Goal: Information Seeking & Learning: Learn about a topic

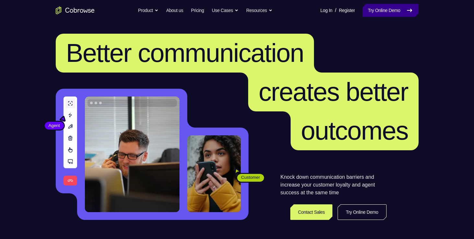
click at [409, 10] on icon at bounding box center [409, 10] width 8 height 8
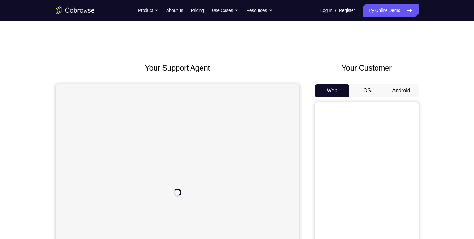
click at [388, 90] on button "Android" at bounding box center [401, 90] width 35 height 13
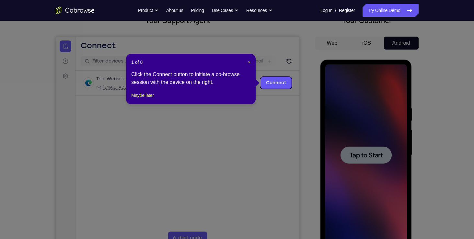
click at [250, 61] on span "×" at bounding box center [249, 62] width 3 height 5
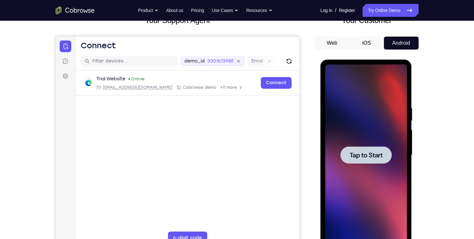
click at [358, 158] on span "Tap to Start" at bounding box center [365, 155] width 33 height 6
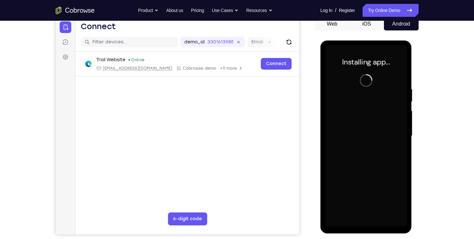
scroll to position [67, 0]
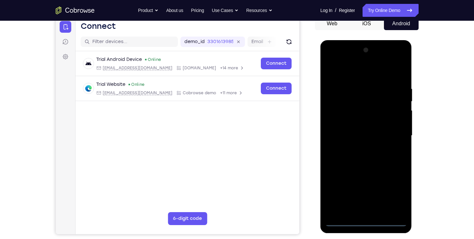
click at [366, 224] on div at bounding box center [366, 135] width 82 height 181
click at [389, 193] on div at bounding box center [366, 135] width 82 height 181
click at [331, 59] on div at bounding box center [366, 135] width 82 height 181
click at [391, 136] on div at bounding box center [366, 135] width 82 height 181
click at [358, 148] on div at bounding box center [366, 135] width 82 height 181
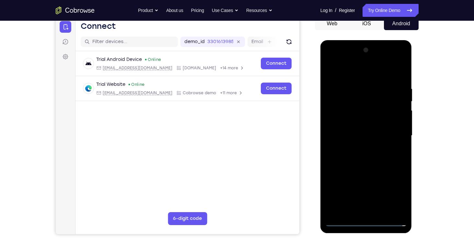
click at [364, 132] on div at bounding box center [366, 135] width 82 height 181
click at [347, 119] on div at bounding box center [366, 135] width 82 height 181
click at [360, 132] on div at bounding box center [366, 135] width 82 height 181
click at [359, 158] on div at bounding box center [366, 135] width 82 height 181
click at [366, 153] on div at bounding box center [366, 135] width 82 height 181
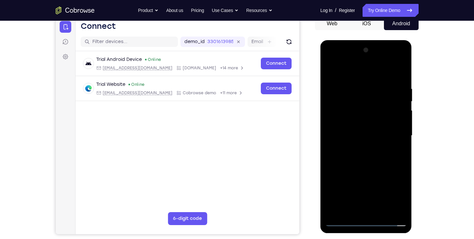
click at [400, 143] on div at bounding box center [366, 135] width 82 height 181
click at [371, 134] on div at bounding box center [366, 135] width 82 height 181
click at [361, 156] on div at bounding box center [366, 135] width 82 height 181
click at [360, 154] on div at bounding box center [366, 135] width 82 height 181
click at [402, 76] on div at bounding box center [366, 135] width 82 height 181
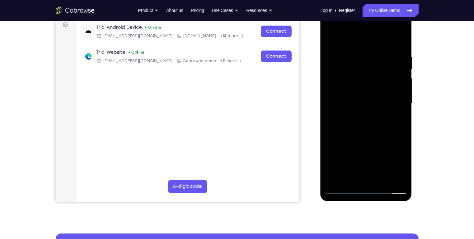
scroll to position [99, 0]
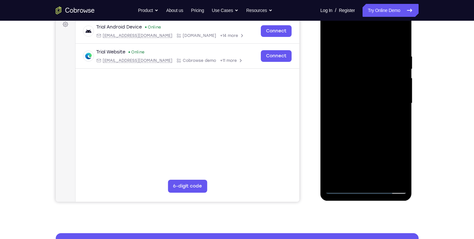
click at [371, 125] on div at bounding box center [366, 103] width 82 height 181
drag, startPoint x: 373, startPoint y: 127, endPoint x: 359, endPoint y: 94, distance: 36.0
click at [359, 94] on div at bounding box center [366, 103] width 82 height 181
click at [380, 178] on div at bounding box center [366, 103] width 82 height 181
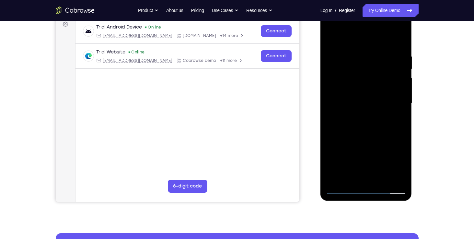
click at [362, 135] on div at bounding box center [366, 103] width 82 height 181
click at [364, 97] on div at bounding box center [366, 103] width 82 height 181
click at [347, 178] on div at bounding box center [366, 103] width 82 height 181
click at [393, 119] on div at bounding box center [366, 103] width 82 height 181
click at [398, 120] on div at bounding box center [366, 103] width 82 height 181
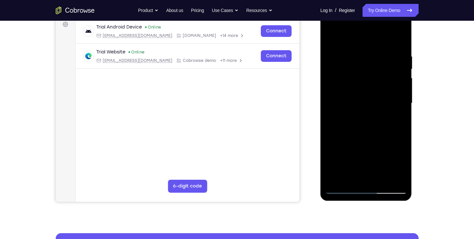
click at [328, 40] on div at bounding box center [366, 103] width 82 height 181
click at [366, 130] on div at bounding box center [366, 103] width 82 height 181
click at [352, 176] on div at bounding box center [366, 103] width 82 height 181
click at [391, 118] on div at bounding box center [366, 103] width 82 height 181
click at [395, 119] on div at bounding box center [366, 103] width 82 height 181
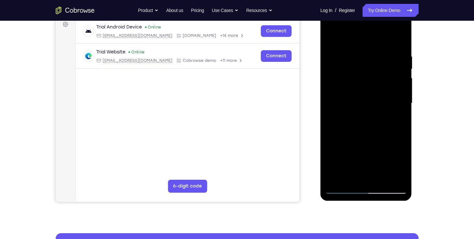
click at [331, 37] on div at bounding box center [366, 103] width 82 height 181
click at [367, 128] on div at bounding box center [366, 103] width 82 height 181
click at [356, 176] on div at bounding box center [366, 103] width 82 height 181
click at [398, 165] on div at bounding box center [366, 103] width 82 height 181
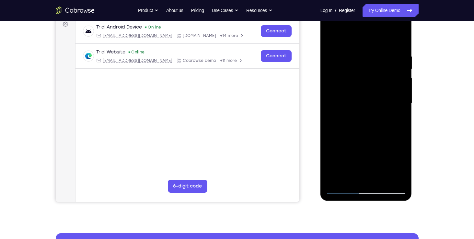
click at [398, 165] on div at bounding box center [366, 103] width 82 height 181
click at [397, 118] on div at bounding box center [366, 103] width 82 height 181
click at [394, 117] on div at bounding box center [366, 103] width 82 height 181
click at [393, 120] on div at bounding box center [366, 103] width 82 height 181
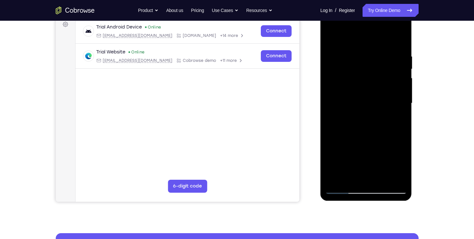
click at [398, 118] on div at bounding box center [366, 103] width 82 height 181
click at [393, 119] on div at bounding box center [366, 103] width 82 height 181
click at [399, 119] on div at bounding box center [366, 103] width 82 height 181
click at [330, 38] on div at bounding box center [366, 103] width 82 height 181
click at [360, 98] on div at bounding box center [366, 103] width 82 height 181
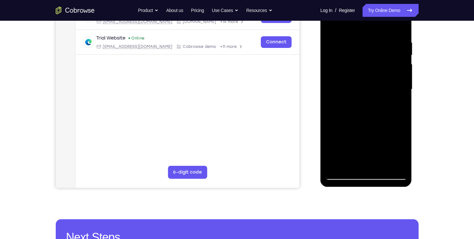
scroll to position [114, 0]
click at [401, 150] on div at bounding box center [366, 88] width 82 height 181
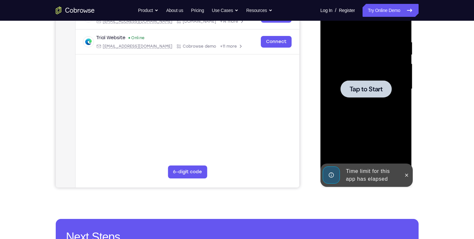
click at [401, 150] on div at bounding box center [366, 88] width 82 height 181
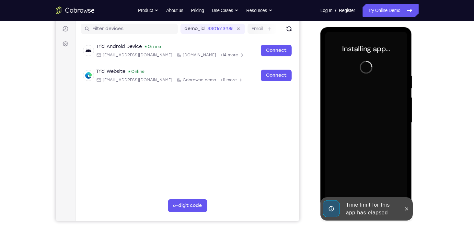
scroll to position [80, 0]
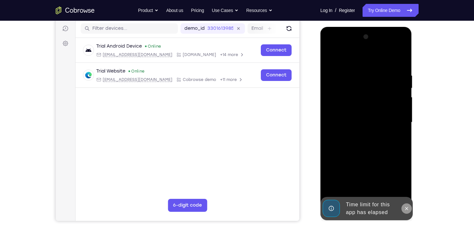
click at [407, 208] on icon at bounding box center [406, 208] width 3 height 3
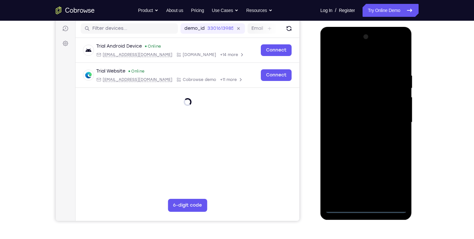
click at [359, 207] on div at bounding box center [366, 122] width 82 height 181
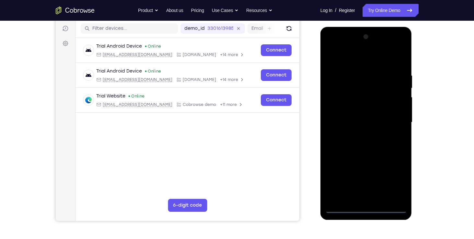
click at [398, 181] on div at bounding box center [366, 122] width 82 height 181
click at [332, 45] on div at bounding box center [366, 122] width 82 height 181
click at [395, 119] on div at bounding box center [366, 122] width 82 height 181
click at [360, 134] on div at bounding box center [366, 122] width 82 height 181
click at [357, 117] on div at bounding box center [366, 122] width 82 height 181
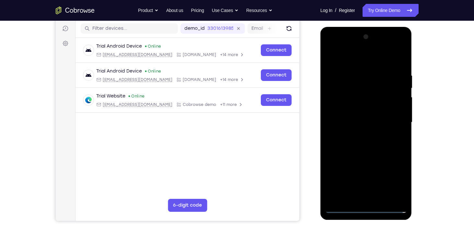
click at [346, 107] on div at bounding box center [366, 122] width 82 height 181
click at [350, 118] on div at bounding box center [366, 122] width 82 height 181
click at [361, 123] on div at bounding box center [366, 122] width 82 height 181
click at [370, 146] on div at bounding box center [366, 122] width 82 height 181
click at [367, 140] on div at bounding box center [366, 122] width 82 height 181
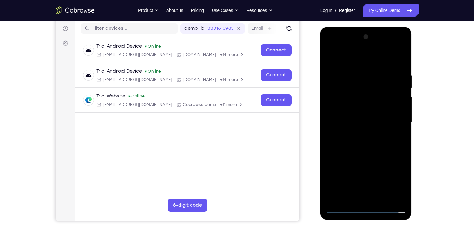
click at [377, 142] on div at bounding box center [366, 122] width 82 height 181
click at [397, 67] on div at bounding box center [366, 122] width 82 height 181
click at [382, 135] on div at bounding box center [366, 122] width 82 height 181
click at [384, 199] on div at bounding box center [366, 122] width 82 height 181
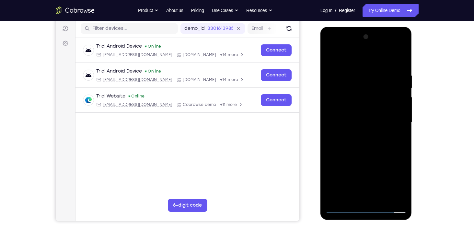
click at [371, 160] on div at bounding box center [366, 122] width 82 height 181
click at [364, 120] on div at bounding box center [366, 122] width 82 height 181
click at [355, 195] on div at bounding box center [366, 122] width 82 height 181
click at [400, 138] on div at bounding box center [366, 122] width 82 height 181
click at [332, 61] on div at bounding box center [366, 122] width 82 height 181
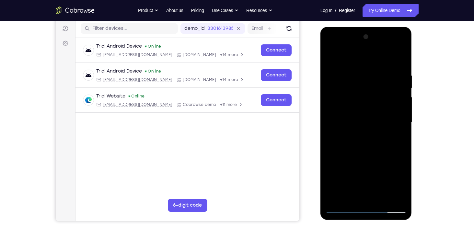
click at [331, 56] on div at bounding box center [366, 122] width 82 height 181
drag, startPoint x: 368, startPoint y: 110, endPoint x: 367, endPoint y: 146, distance: 36.0
click at [367, 146] on div at bounding box center [366, 122] width 82 height 181
click at [401, 57] on div at bounding box center [366, 122] width 82 height 181
click at [332, 55] on div at bounding box center [366, 122] width 82 height 181
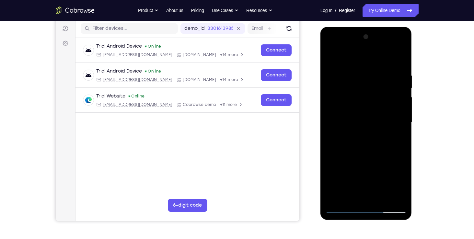
click at [356, 70] on div at bounding box center [366, 122] width 82 height 181
click at [398, 59] on div at bounding box center [366, 122] width 82 height 181
click at [392, 70] on div at bounding box center [366, 122] width 82 height 181
click at [393, 194] on div at bounding box center [366, 122] width 82 height 181
click at [398, 159] on div at bounding box center [366, 122] width 82 height 181
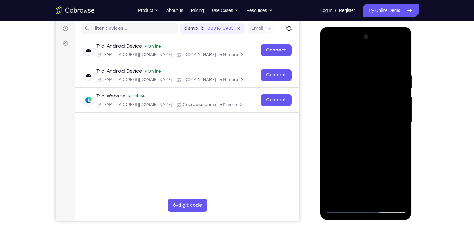
click at [403, 142] on div at bounding box center [366, 122] width 82 height 181
click at [401, 146] on div at bounding box center [366, 122] width 82 height 181
click at [398, 147] on div at bounding box center [366, 122] width 82 height 181
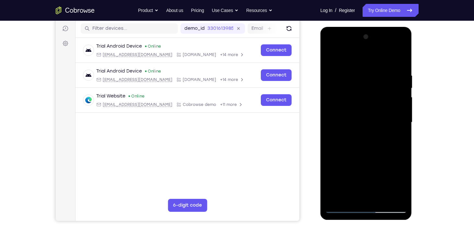
click at [398, 147] on div at bounding box center [366, 122] width 82 height 181
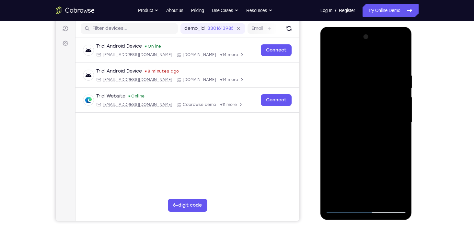
click at [398, 137] on div at bounding box center [366, 122] width 82 height 181
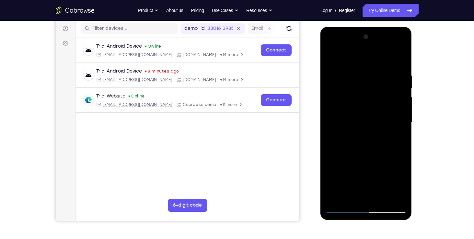
click at [398, 137] on div at bounding box center [366, 122] width 82 height 181
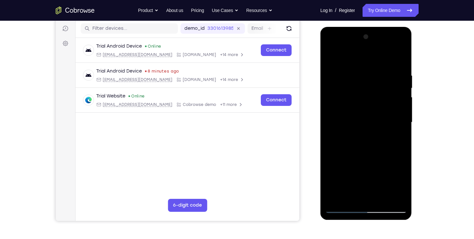
click at [398, 137] on div at bounding box center [366, 122] width 82 height 181
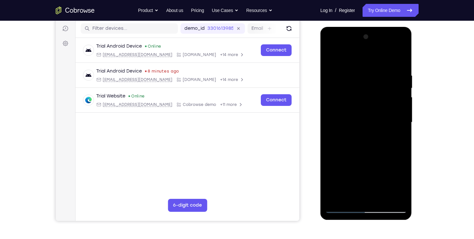
click at [398, 137] on div at bounding box center [366, 122] width 82 height 181
click at [395, 55] on div at bounding box center [366, 122] width 82 height 181
click at [400, 59] on div at bounding box center [366, 122] width 82 height 181
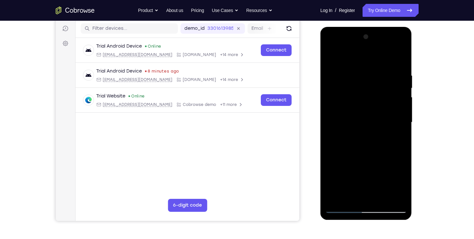
drag, startPoint x: 372, startPoint y: 119, endPoint x: 369, endPoint y: 82, distance: 36.4
click at [369, 82] on div at bounding box center [366, 122] width 82 height 181
drag, startPoint x: 365, startPoint y: 133, endPoint x: 354, endPoint y: 70, distance: 63.8
click at [354, 70] on div at bounding box center [366, 122] width 82 height 181
drag, startPoint x: 358, startPoint y: 122, endPoint x: 344, endPoint y: 62, distance: 62.1
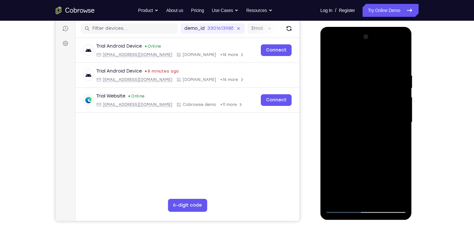
click at [344, 62] on div at bounding box center [366, 122] width 82 height 181
click at [355, 111] on div at bounding box center [366, 122] width 82 height 181
click at [365, 145] on div at bounding box center [366, 122] width 82 height 181
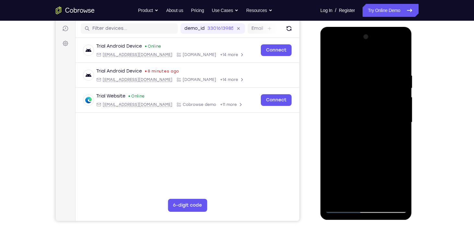
click at [365, 145] on div at bounding box center [366, 122] width 82 height 181
drag, startPoint x: 357, startPoint y: 157, endPoint x: 355, endPoint y: 72, distance: 85.2
click at [355, 72] on div at bounding box center [366, 122] width 82 height 181
drag, startPoint x: 366, startPoint y: 128, endPoint x: 363, endPoint y: 68, distance: 60.0
click at [363, 68] on div at bounding box center [366, 122] width 82 height 181
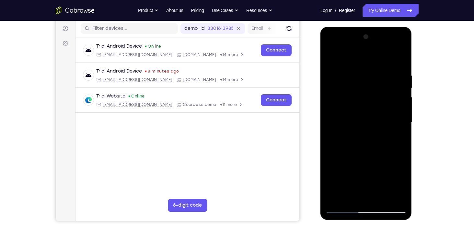
drag, startPoint x: 365, startPoint y: 136, endPoint x: 364, endPoint y: 62, distance: 73.2
click at [364, 62] on div at bounding box center [366, 122] width 82 height 181
drag, startPoint x: 369, startPoint y: 119, endPoint x: 364, endPoint y: 72, distance: 46.6
click at [364, 72] on div at bounding box center [366, 122] width 82 height 181
click at [360, 90] on div at bounding box center [366, 122] width 82 height 181
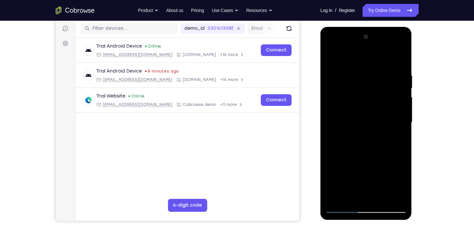
click at [360, 90] on div at bounding box center [366, 122] width 82 height 181
click at [402, 96] on div at bounding box center [366, 122] width 82 height 181
drag, startPoint x: 372, startPoint y: 115, endPoint x: 673, endPoint y: 46, distance: 308.3
click at [352, 27] on html "Online web based iOS Simulators and Android Emulators. Run iPhone, iPad, Mobile…" at bounding box center [366, 124] width 92 height 194
click at [365, 86] on div at bounding box center [366, 122] width 82 height 181
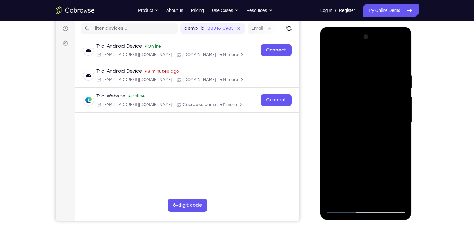
click at [365, 86] on div at bounding box center [366, 122] width 82 height 181
drag, startPoint x: 367, startPoint y: 113, endPoint x: 373, endPoint y: 50, distance: 63.4
click at [373, 50] on div at bounding box center [366, 122] width 82 height 181
click at [373, 112] on div at bounding box center [366, 122] width 82 height 181
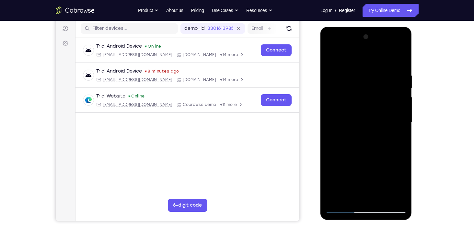
drag, startPoint x: 368, startPoint y: 139, endPoint x: 360, endPoint y: 65, distance: 73.9
click at [360, 65] on div at bounding box center [366, 122] width 82 height 181
drag, startPoint x: 366, startPoint y: 143, endPoint x: 369, endPoint y: 90, distance: 53.2
click at [369, 90] on div at bounding box center [366, 122] width 82 height 181
click at [383, 200] on div at bounding box center [366, 122] width 82 height 181
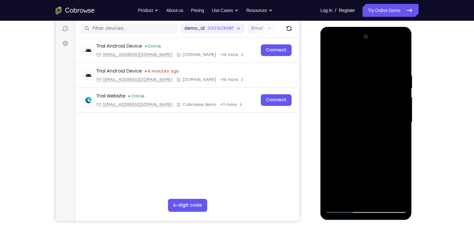
click at [376, 122] on div at bounding box center [366, 122] width 82 height 181
click at [399, 139] on div at bounding box center [366, 122] width 82 height 181
click at [328, 56] on div at bounding box center [366, 122] width 82 height 181
click at [333, 58] on div at bounding box center [366, 122] width 82 height 181
drag, startPoint x: 366, startPoint y: 134, endPoint x: 373, endPoint y: -24, distance: 157.9
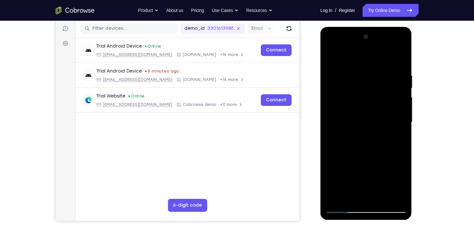
click at [373, 27] on html "Online web based iOS Simulators and Android Emulators. Run iPhone, iPad, Mobile…" at bounding box center [366, 124] width 92 height 194
drag, startPoint x: 367, startPoint y: 129, endPoint x: 376, endPoint y: 38, distance: 91.4
click at [376, 38] on div at bounding box center [366, 122] width 82 height 181
drag, startPoint x: 367, startPoint y: 153, endPoint x: 371, endPoint y: 79, distance: 73.9
click at [371, 79] on div at bounding box center [366, 122] width 82 height 181
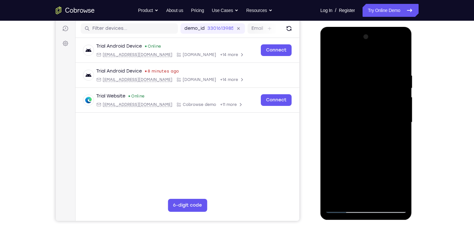
drag, startPoint x: 368, startPoint y: 174, endPoint x: 370, endPoint y: 58, distance: 115.9
click at [370, 58] on div at bounding box center [366, 122] width 82 height 181
drag, startPoint x: 363, startPoint y: 133, endPoint x: 365, endPoint y: 55, distance: 78.1
click at [365, 55] on div at bounding box center [366, 122] width 82 height 181
drag, startPoint x: 356, startPoint y: 121, endPoint x: 371, endPoint y: 6, distance: 115.2
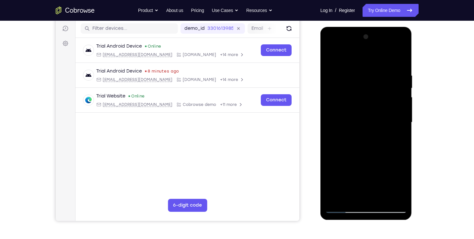
click at [371, 27] on html "Online web based iOS Simulators and Android Emulators. Run iPhone, iPad, Mobile…" at bounding box center [366, 124] width 92 height 194
drag, startPoint x: 358, startPoint y: 123, endPoint x: 359, endPoint y: 82, distance: 41.5
click at [359, 82] on div at bounding box center [366, 122] width 82 height 181
drag, startPoint x: 359, startPoint y: 138, endPoint x: 361, endPoint y: 66, distance: 71.9
click at [361, 66] on div at bounding box center [366, 122] width 82 height 181
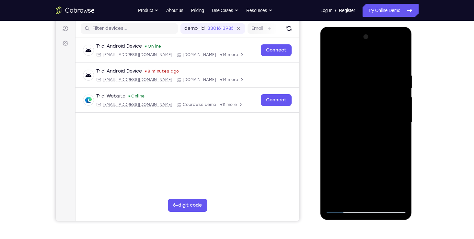
drag, startPoint x: 355, startPoint y: 154, endPoint x: 362, endPoint y: 88, distance: 66.1
click at [362, 88] on div at bounding box center [366, 122] width 82 height 181
drag, startPoint x: 362, startPoint y: 184, endPoint x: 365, endPoint y: 128, distance: 56.7
click at [367, 118] on div at bounding box center [366, 122] width 82 height 181
drag, startPoint x: 362, startPoint y: 148, endPoint x: 368, endPoint y: 95, distance: 53.7
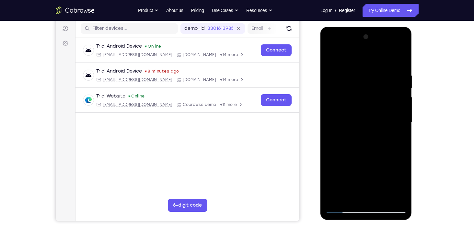
click at [369, 88] on div at bounding box center [366, 122] width 82 height 181
drag, startPoint x: 361, startPoint y: 159, endPoint x: 385, endPoint y: -17, distance: 176.7
click at [385, 27] on html "Online web based iOS Simulators and Android Emulators. Run iPhone, iPad, Mobile…" at bounding box center [366, 124] width 92 height 194
drag, startPoint x: 361, startPoint y: 139, endPoint x: 358, endPoint y: 10, distance: 128.9
click at [358, 27] on html "Online web based iOS Simulators and Android Emulators. Run iPhone, iPad, Mobile…" at bounding box center [366, 124] width 92 height 194
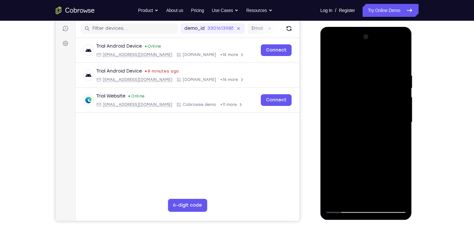
drag, startPoint x: 360, startPoint y: 136, endPoint x: 361, endPoint y: 8, distance: 127.3
click at [361, 27] on html "Online web based iOS Simulators and Android Emulators. Run iPhone, iPad, Mobile…" at bounding box center [366, 124] width 92 height 194
drag, startPoint x: 364, startPoint y: 120, endPoint x: 369, endPoint y: 24, distance: 96.3
click at [369, 27] on html "Online web based iOS Simulators and Android Emulators. Run iPhone, iPad, Mobile…" at bounding box center [366, 124] width 92 height 194
drag, startPoint x: 367, startPoint y: 123, endPoint x: 377, endPoint y: -6, distance: 129.6
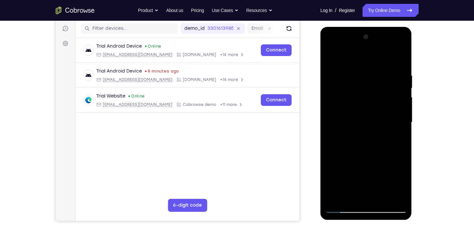
click at [377, 27] on html "Online web based iOS Simulators and Android Emulators. Run iPhone, iPad, Mobile…" at bounding box center [366, 124] width 92 height 194
drag, startPoint x: 376, startPoint y: 124, endPoint x: 376, endPoint y: 47, distance: 77.1
click at [376, 47] on div at bounding box center [366, 122] width 82 height 181
click at [370, 113] on div at bounding box center [366, 122] width 82 height 181
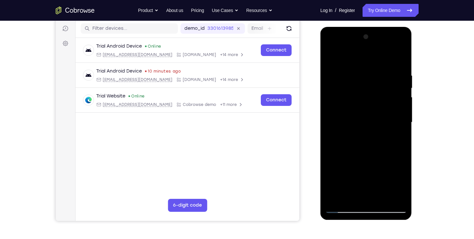
drag, startPoint x: 372, startPoint y: 143, endPoint x: 380, endPoint y: 53, distance: 89.7
click at [380, 53] on div at bounding box center [366, 122] width 82 height 181
drag, startPoint x: 371, startPoint y: 134, endPoint x: 375, endPoint y: 58, distance: 75.9
click at [375, 58] on div at bounding box center [366, 122] width 82 height 181
click at [363, 102] on div at bounding box center [366, 122] width 82 height 181
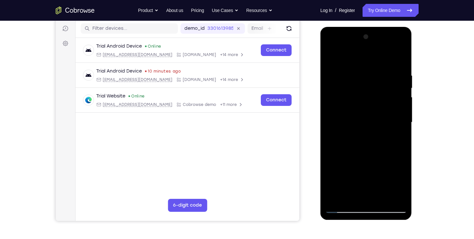
click at [363, 102] on div at bounding box center [366, 122] width 82 height 181
drag, startPoint x: 369, startPoint y: 139, endPoint x: 377, endPoint y: 33, distance: 105.9
click at [377, 33] on div at bounding box center [366, 122] width 82 height 181
click at [376, 114] on div at bounding box center [366, 122] width 82 height 181
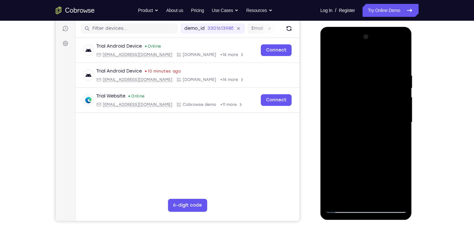
drag, startPoint x: 369, startPoint y: 133, endPoint x: 376, endPoint y: 55, distance: 77.6
click at [376, 55] on div at bounding box center [366, 122] width 82 height 181
drag, startPoint x: 373, startPoint y: 113, endPoint x: 376, endPoint y: 34, distance: 79.4
click at [376, 34] on div at bounding box center [366, 122] width 82 height 181
drag, startPoint x: 377, startPoint y: 145, endPoint x: 372, endPoint y: 39, distance: 106.3
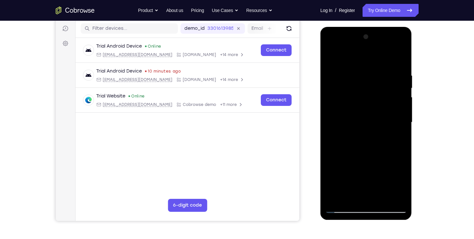
click at [372, 39] on div at bounding box center [366, 122] width 82 height 181
click at [385, 198] on div at bounding box center [366, 122] width 82 height 181
click at [369, 120] on div at bounding box center [366, 122] width 82 height 181
click at [396, 135] on div at bounding box center [366, 122] width 82 height 181
click at [331, 56] on div at bounding box center [366, 122] width 82 height 181
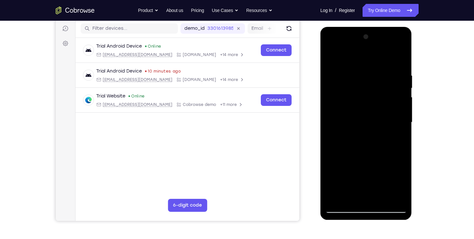
click at [335, 57] on div at bounding box center [366, 122] width 82 height 181
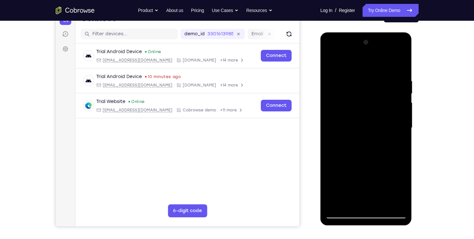
click at [400, 202] on div at bounding box center [366, 127] width 82 height 181
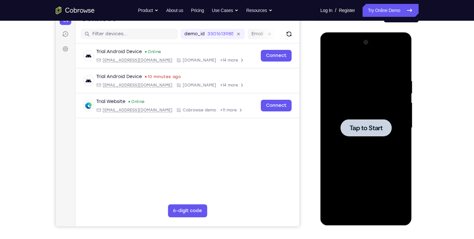
click at [357, 122] on div at bounding box center [365, 127] width 51 height 17
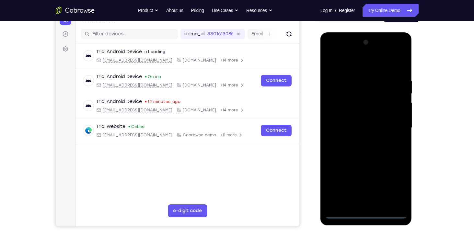
click at [371, 215] on div at bounding box center [366, 127] width 82 height 181
click at [393, 186] on div at bounding box center [366, 127] width 82 height 181
click at [332, 52] on div at bounding box center [366, 127] width 82 height 181
click at [354, 92] on div at bounding box center [366, 127] width 82 height 181
click at [349, 52] on div at bounding box center [366, 127] width 82 height 181
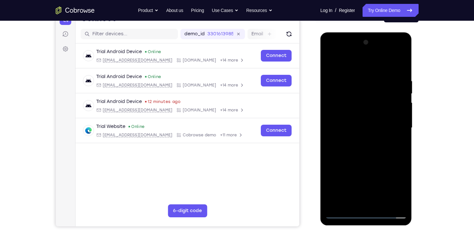
drag, startPoint x: 19, startPoint y: 20, endPoint x: 313, endPoint y: 73, distance: 298.2
click at [313, 73] on div "Your Support Agent Your Customer Web iOS Android" at bounding box center [237, 106] width 363 height 239
click at [340, 51] on div at bounding box center [366, 127] width 82 height 181
click at [402, 191] on div at bounding box center [366, 127] width 82 height 181
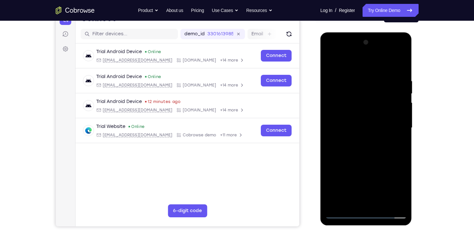
click at [402, 191] on div at bounding box center [366, 127] width 82 height 181
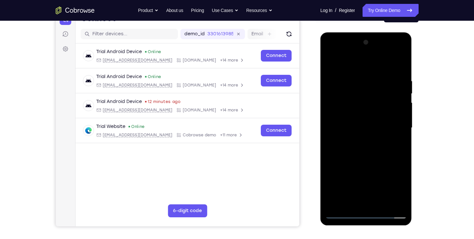
click at [402, 191] on div at bounding box center [366, 127] width 82 height 181
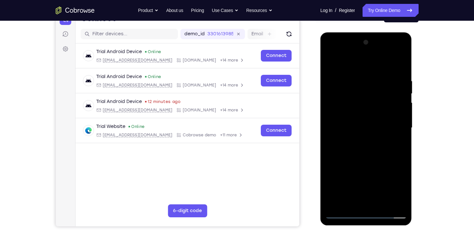
click at [402, 191] on div at bounding box center [366, 127] width 82 height 181
click at [400, 189] on div at bounding box center [366, 127] width 82 height 181
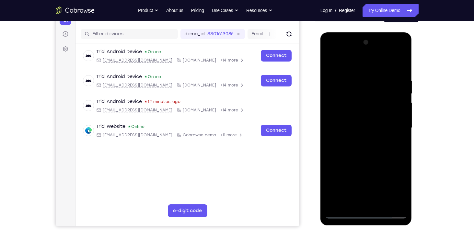
click at [397, 190] on div at bounding box center [366, 127] width 82 height 181
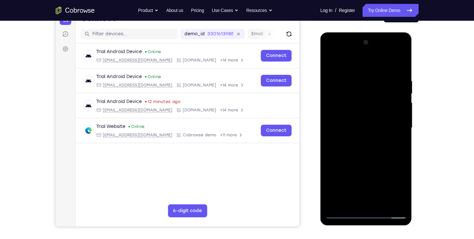
click at [397, 190] on div at bounding box center [366, 127] width 82 height 181
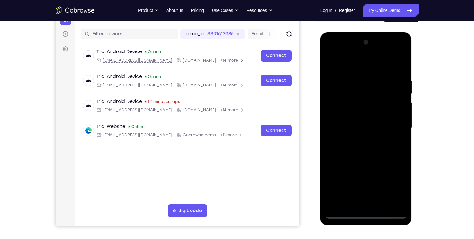
click at [397, 190] on div at bounding box center [366, 127] width 82 height 181
drag, startPoint x: 397, startPoint y: 190, endPoint x: 330, endPoint y: 203, distance: 68.0
click at [330, 203] on div at bounding box center [366, 127] width 82 height 181
click at [390, 130] on div at bounding box center [366, 127] width 82 height 181
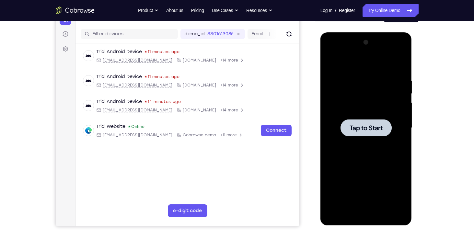
click at [357, 130] on span "Tap to Start" at bounding box center [365, 128] width 33 height 6
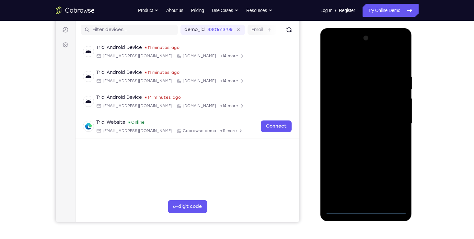
scroll to position [80, 0]
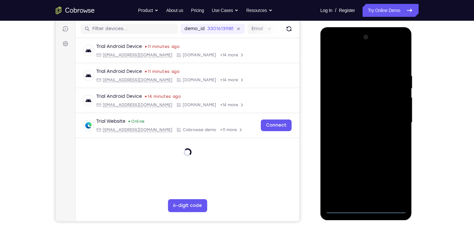
click at [367, 207] on div at bounding box center [366, 122] width 82 height 181
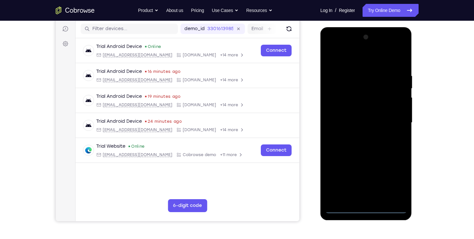
click at [389, 178] on div at bounding box center [366, 122] width 82 height 181
click at [333, 45] on div at bounding box center [366, 122] width 82 height 181
click at [393, 123] on div at bounding box center [366, 122] width 82 height 181
click at [359, 135] on div at bounding box center [366, 122] width 82 height 181
click at [345, 119] on div at bounding box center [366, 122] width 82 height 181
